Goal: Task Accomplishment & Management: Manage account settings

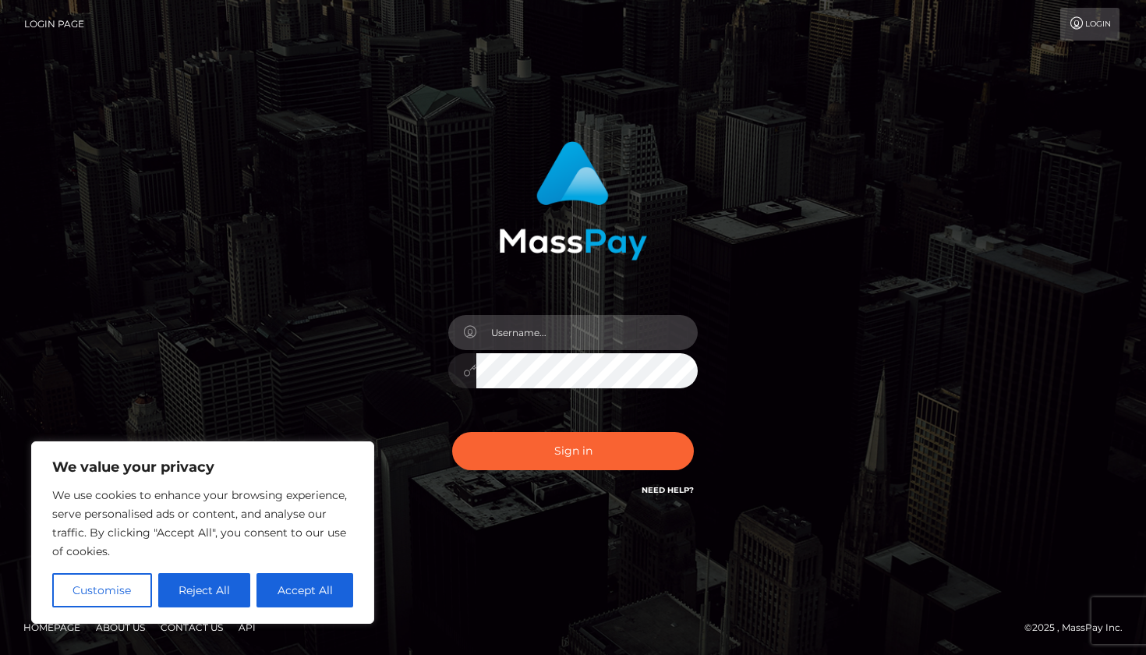
type input "[EMAIL_ADDRESS][DOMAIN_NAME]"
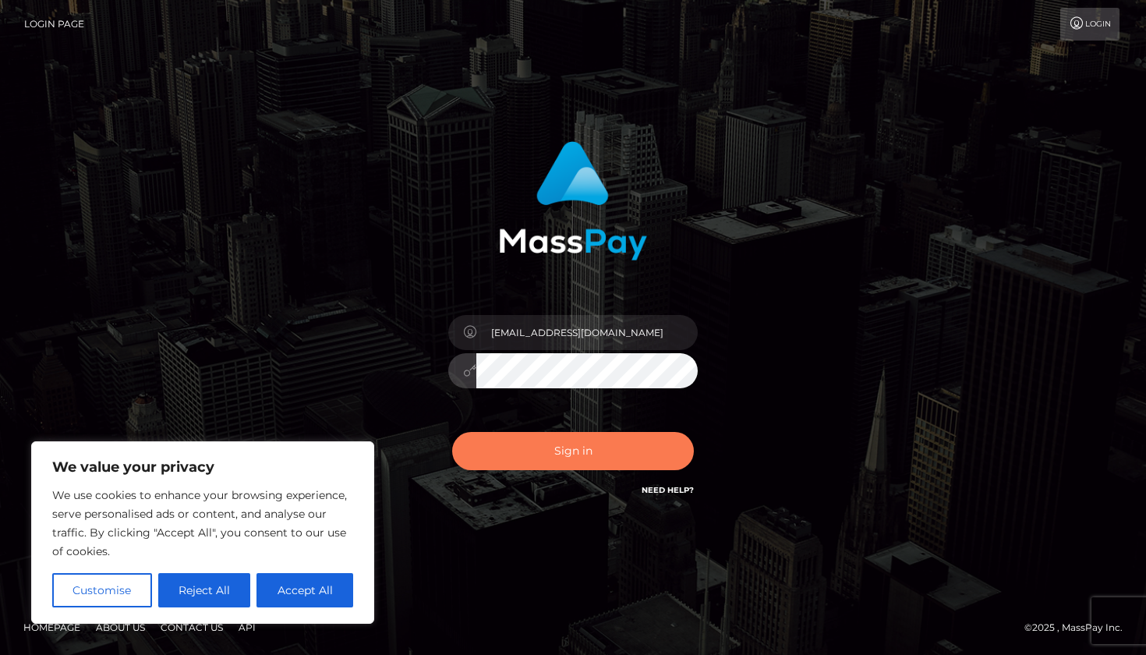
click at [581, 451] on button "Sign in" at bounding box center [573, 451] width 242 height 38
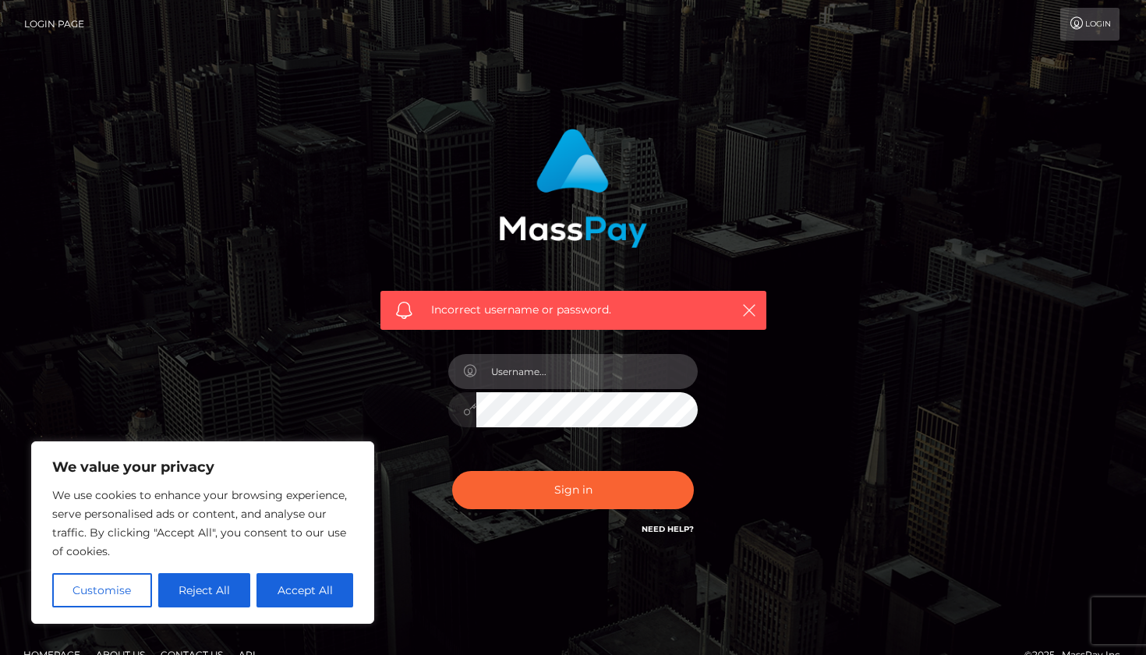
type input "[EMAIL_ADDRESS][DOMAIN_NAME]"
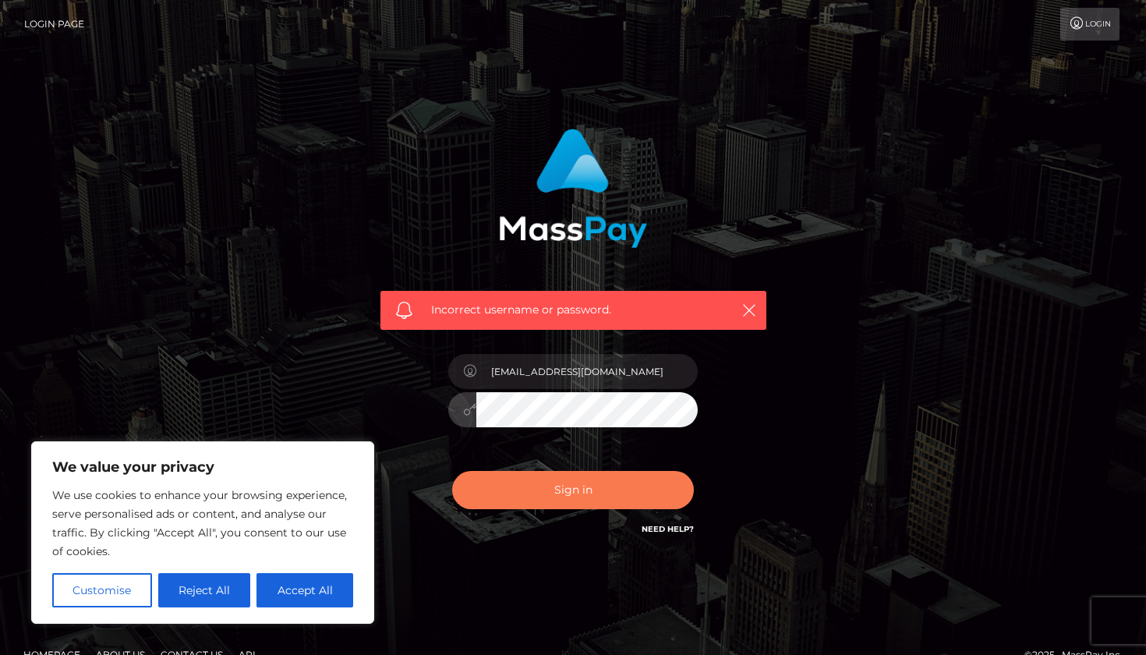
click at [612, 482] on button "Sign in" at bounding box center [573, 490] width 242 height 38
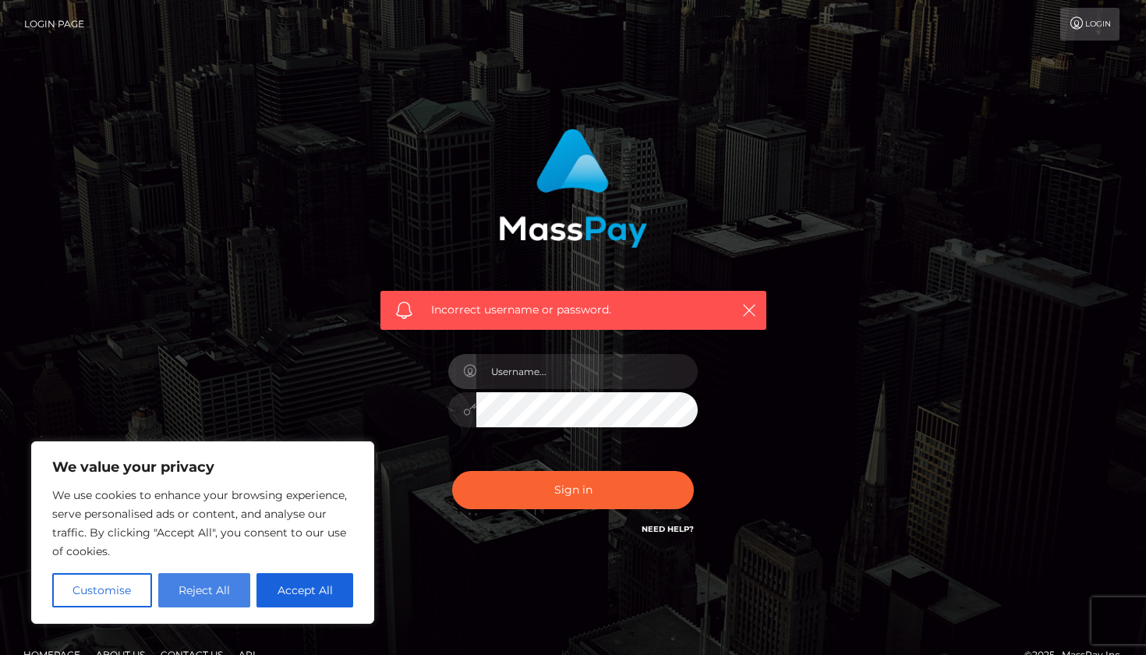
click at [240, 593] on button "Reject All" at bounding box center [204, 590] width 93 height 34
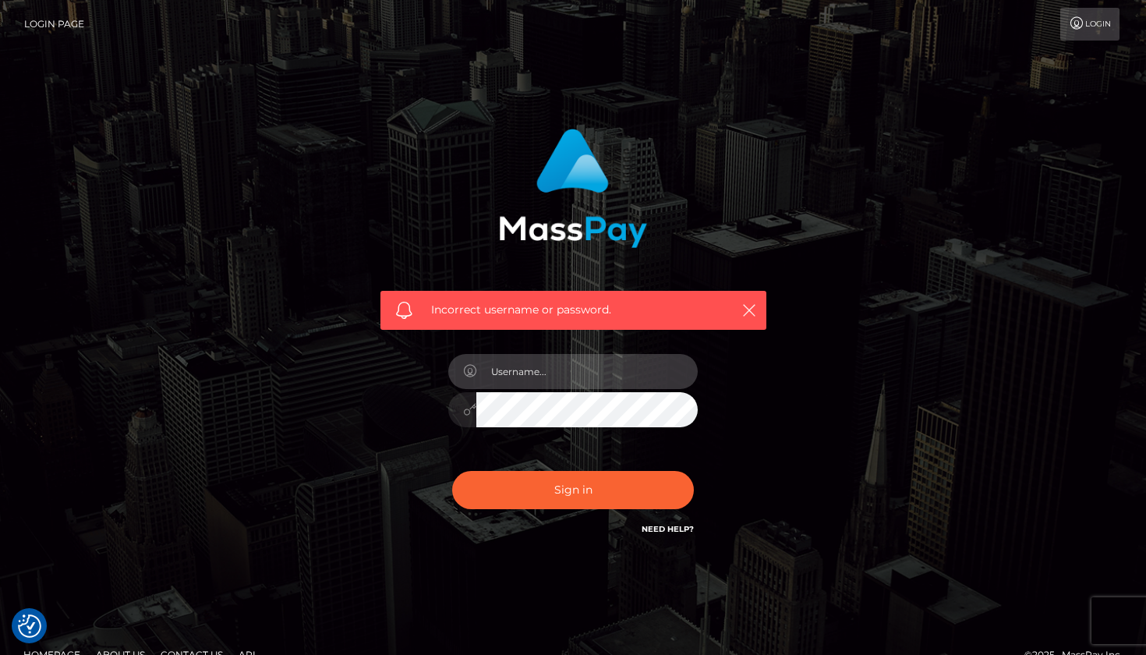
click at [547, 377] on input "text" at bounding box center [587, 371] width 221 height 35
type input "[EMAIL_ADDRESS][DOMAIN_NAME]"
